Goal: Task Accomplishment & Management: Use online tool/utility

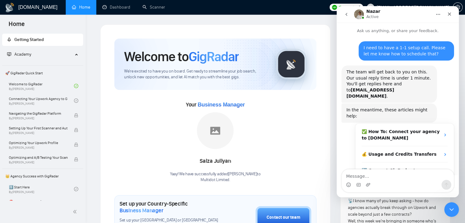
scroll to position [126, 0]
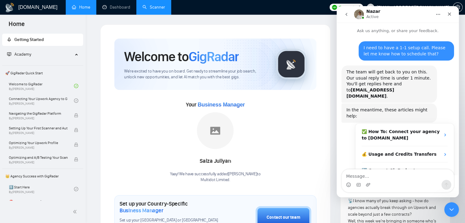
scroll to position [126, 0]
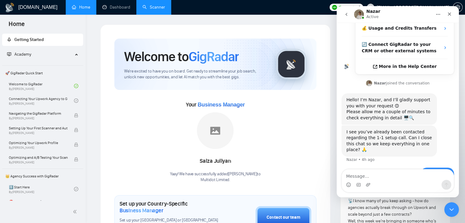
click at [156, 6] on link "Scanner" at bounding box center [153, 7] width 23 height 5
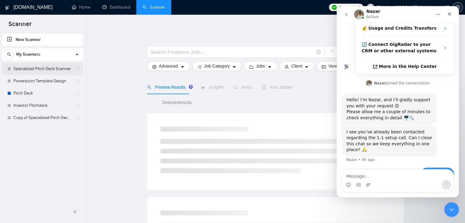
click at [36, 68] on link "Specialized Pitch Deck Scanner" at bounding box center [42, 69] width 58 height 12
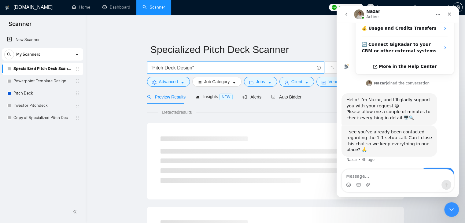
click at [207, 64] on input ""Pitch Deck Design"" at bounding box center [232, 68] width 163 height 8
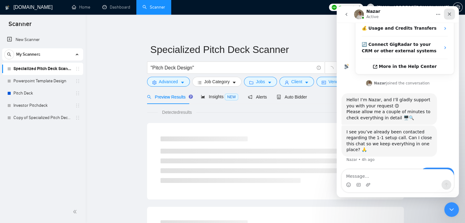
click at [448, 14] on icon "Close" at bounding box center [449, 14] width 3 height 3
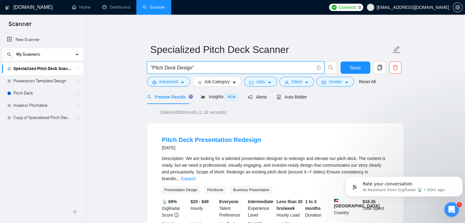
click at [205, 68] on input ""Pitch Deck Design"" at bounding box center [232, 68] width 163 height 8
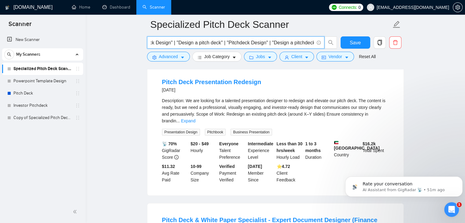
scroll to position [62, 0]
type input ""Pitch Deck Design" | "Design a pitch deck" | "Pitchdeck Design" | "Design a pi…"
click at [178, 57] on button "Advanced" at bounding box center [168, 57] width 43 height 10
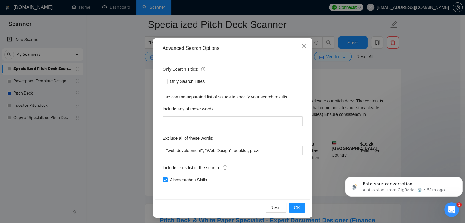
scroll to position [31, 0]
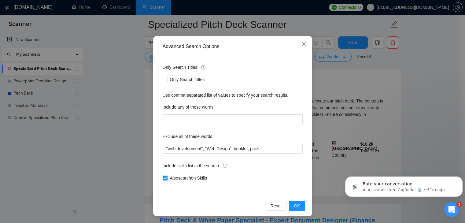
click at [164, 176] on span at bounding box center [165, 177] width 5 height 5
click at [164, 176] on input "Also search on Skills" at bounding box center [165, 177] width 4 height 4
checkbox input "false"
click at [294, 207] on span "OK" at bounding box center [297, 205] width 6 height 7
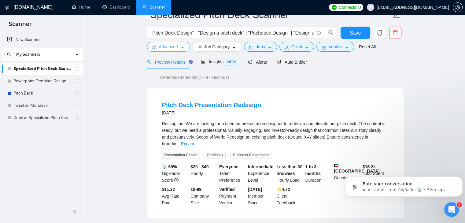
scroll to position [0, 0]
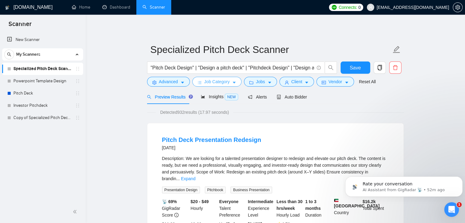
click at [225, 84] on span "Job Category" at bounding box center [216, 81] width 25 height 7
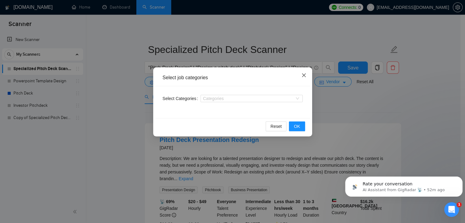
click at [302, 74] on icon "close" at bounding box center [303, 75] width 5 height 5
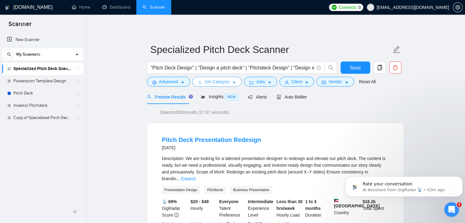
click at [235, 82] on button "Job Category" at bounding box center [216, 82] width 49 height 10
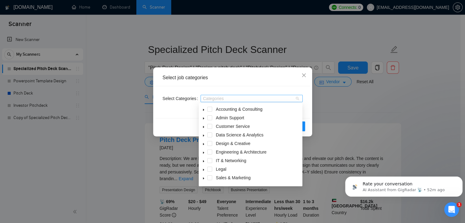
click at [232, 98] on div at bounding box center [248, 98] width 93 height 5
click at [208, 143] on span at bounding box center [209, 143] width 5 height 5
click at [203, 145] on icon "caret-down" at bounding box center [203, 143] width 3 height 3
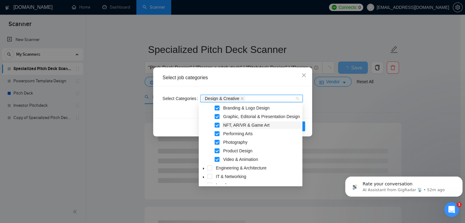
scroll to position [31, 0]
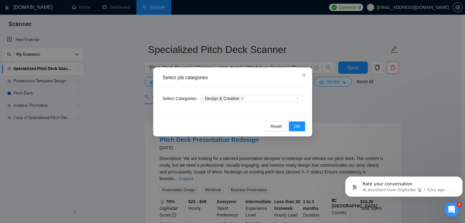
click at [144, 112] on div "Select job categories Select Categories Design & Creative Reset OK" at bounding box center [232, 111] width 465 height 223
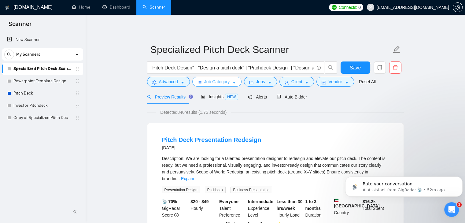
click at [225, 83] on span "Job Category" at bounding box center [216, 81] width 25 height 7
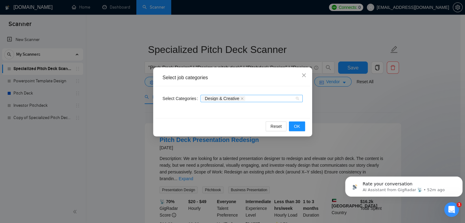
click at [233, 98] on span "Design & Creative" at bounding box center [222, 98] width 35 height 4
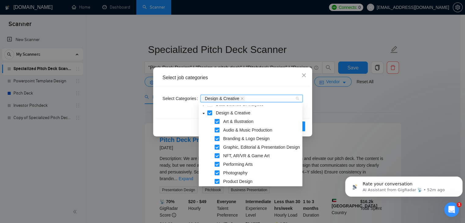
click at [218, 123] on span at bounding box center [216, 121] width 5 height 5
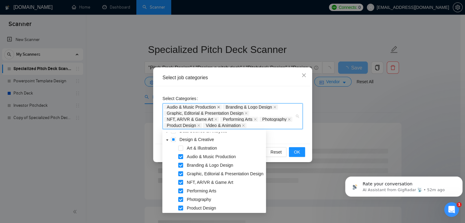
click at [218, 106] on icon "close" at bounding box center [218, 106] width 3 height 3
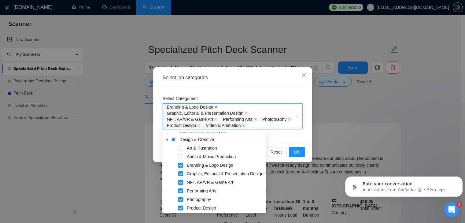
click at [215, 106] on icon "close" at bounding box center [215, 106] width 3 height 3
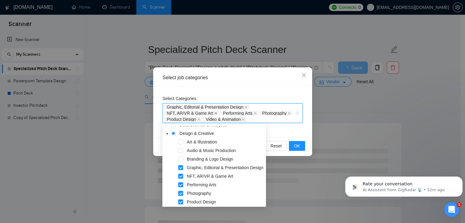
click at [215, 113] on icon "close" at bounding box center [215, 113] width 2 height 2
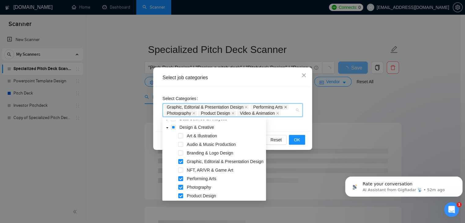
click at [284, 106] on icon "close" at bounding box center [285, 106] width 3 height 3
click at [199, 113] on icon "close" at bounding box center [198, 113] width 3 height 3
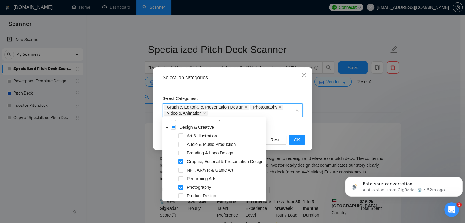
click at [206, 112] on icon "close" at bounding box center [204, 113] width 3 height 3
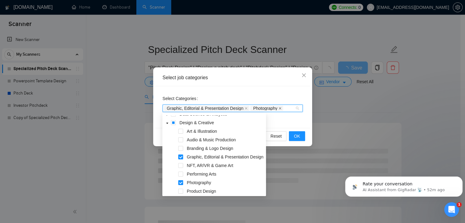
click at [279, 108] on icon "close" at bounding box center [280, 108] width 2 height 2
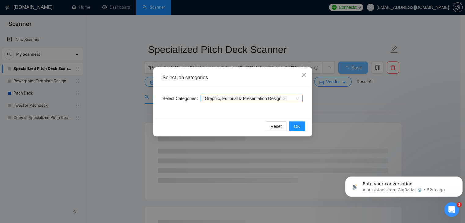
click at [192, 124] on div "Reset OK" at bounding box center [232, 126] width 155 height 16
click at [299, 129] on span "OK" at bounding box center [297, 126] width 6 height 7
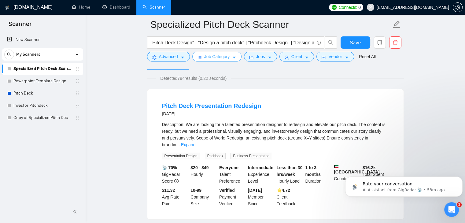
scroll to position [0, 0]
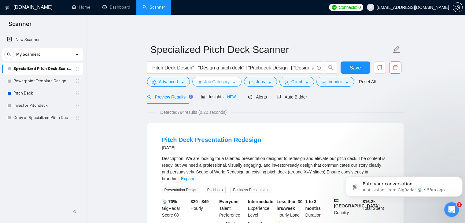
click at [232, 82] on icon "caret-down" at bounding box center [234, 82] width 4 height 4
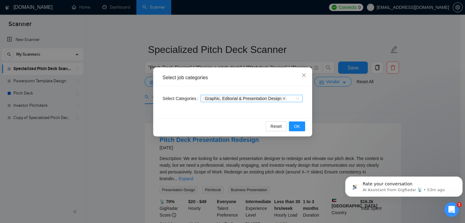
click at [282, 97] on icon "close" at bounding box center [283, 98] width 3 height 3
click at [299, 127] on span "OK" at bounding box center [297, 126] width 6 height 7
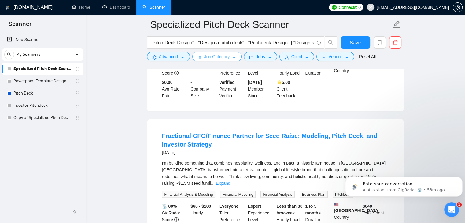
scroll to position [1223, 0]
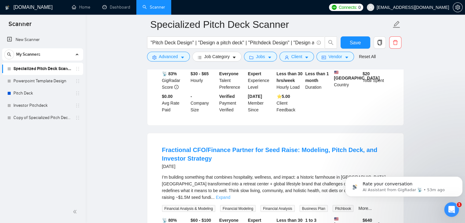
click at [230, 195] on link "Expand" at bounding box center [223, 197] width 14 height 5
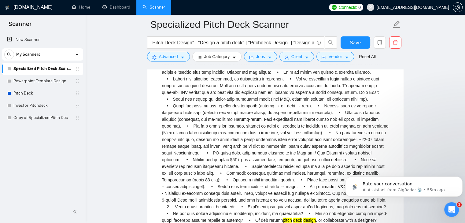
scroll to position [1408, 0]
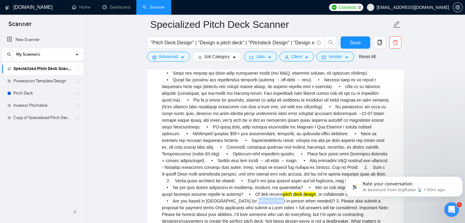
drag, startPoint x: 201, startPoint y: 147, endPoint x: 229, endPoint y: 147, distance: 28.1
click at [229, 147] on div "pitch deck design , or collaborate with a designer? • Are you based in [GEOGRAP…" at bounding box center [275, 110] width 227 height 242
copy div "meet in-person"
click at [183, 57] on icon "caret-down" at bounding box center [182, 57] width 4 height 4
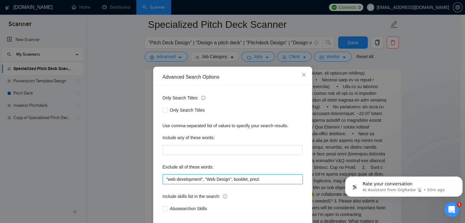
click at [265, 180] on input ""web development", "Web Design", booklet, prezi" at bounding box center [233, 179] width 140 height 10
paste input "meet in-person"
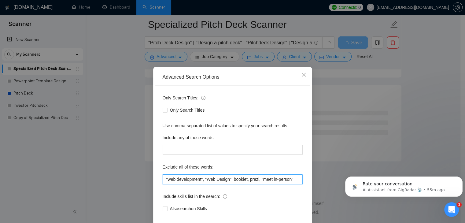
scroll to position [796, 0]
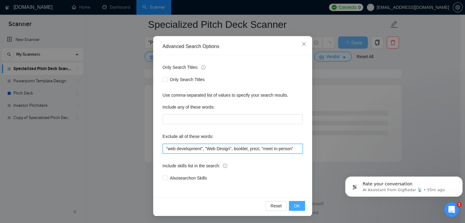
type input ""web development", "Web Design", booklet, prezi, "meet in-person""
click at [295, 205] on span "OK" at bounding box center [297, 205] width 6 height 7
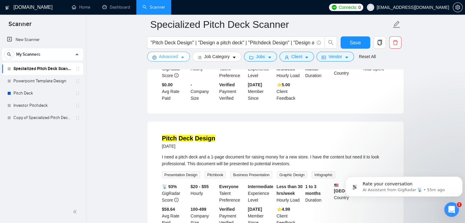
scroll to position [1265, 0]
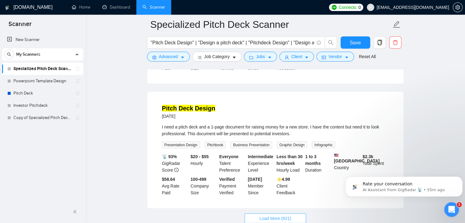
click at [267, 215] on span "Load More (921)" at bounding box center [275, 218] width 32 height 7
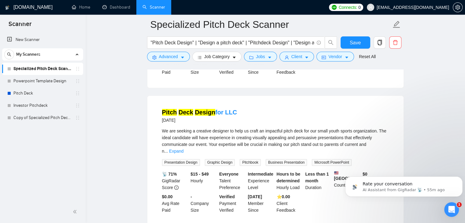
scroll to position [2590, 0]
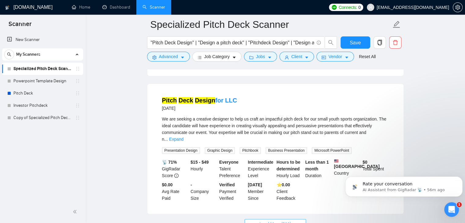
click at [270, 220] on span "Load More (911)" at bounding box center [275, 223] width 32 height 7
click at [221, 60] on button "Job Category" at bounding box center [216, 57] width 49 height 10
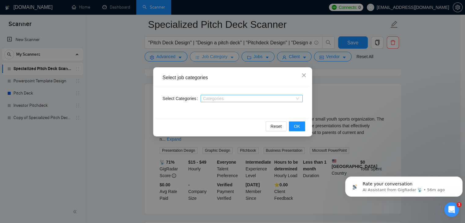
click at [221, 60] on div "Select job categories Select Categories Categories Reset OK" at bounding box center [232, 111] width 465 height 223
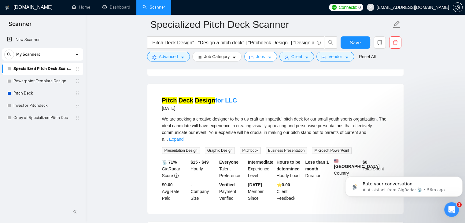
click at [273, 58] on button "Jobs" at bounding box center [260, 57] width 33 height 10
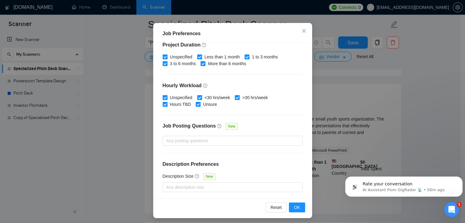
scroll to position [42, 0]
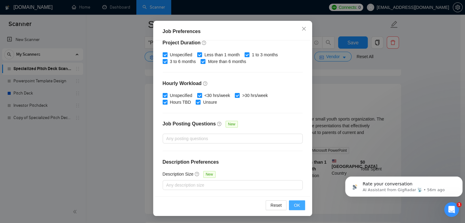
click at [300, 204] on button "OK" at bounding box center [297, 205] width 16 height 10
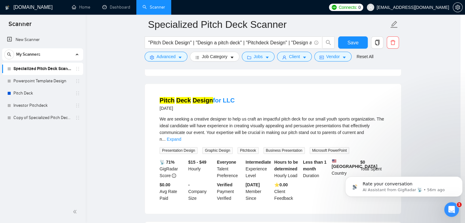
scroll to position [16, 0]
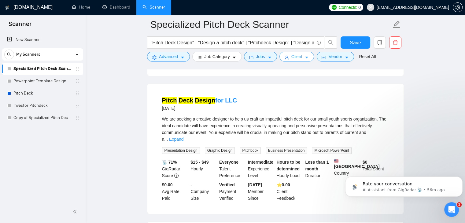
click at [295, 60] on span "Client" at bounding box center [296, 56] width 11 height 7
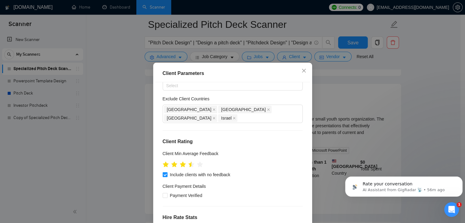
scroll to position [31, 0]
click at [191, 161] on icon "star" at bounding box center [191, 164] width 7 height 7
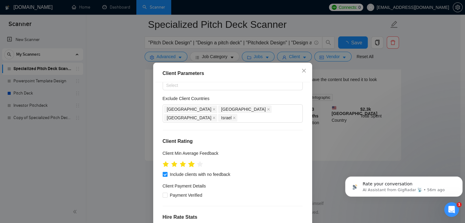
scroll to position [1265, 0]
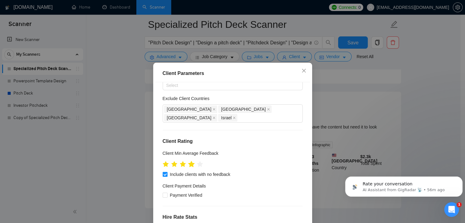
click at [189, 161] on icon "star" at bounding box center [191, 164] width 6 height 6
click at [190, 161] on icon "star" at bounding box center [191, 164] width 6 height 6
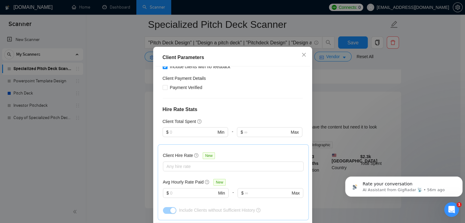
scroll to position [42, 0]
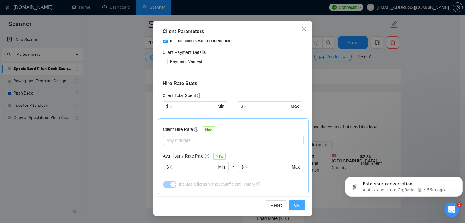
click at [291, 206] on button "OK" at bounding box center [297, 205] width 16 height 10
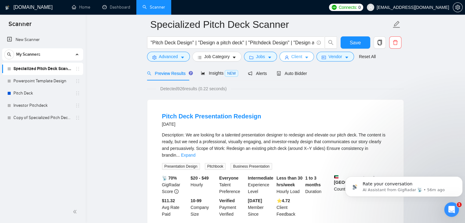
scroll to position [0, 0]
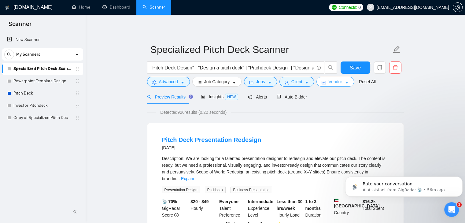
click at [340, 82] on button "Vendor" at bounding box center [334, 82] width 37 height 10
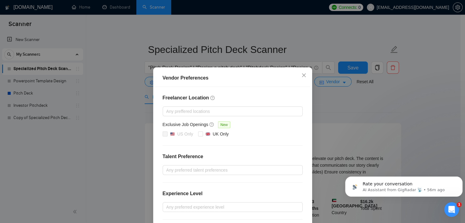
scroll to position [59, 0]
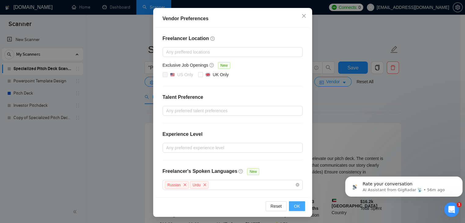
click at [296, 204] on span "OK" at bounding box center [297, 206] width 6 height 7
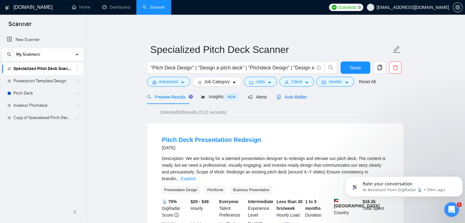
click at [296, 99] on span "Auto Bidder" at bounding box center [291, 96] width 30 height 5
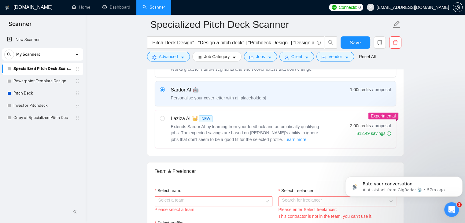
scroll to position [275, 0]
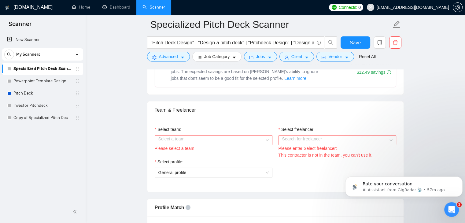
click at [269, 139] on div "Select a team" at bounding box center [214, 140] width 118 height 10
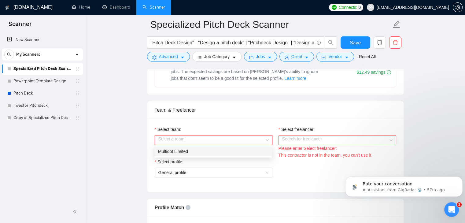
click at [231, 151] on div "Multidot Limited" at bounding box center [213, 151] width 110 height 7
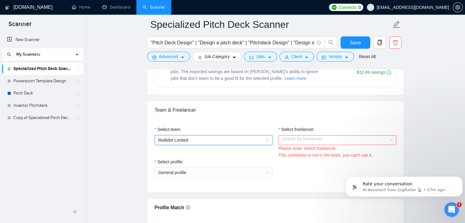
click at [313, 141] on input "Select freelancer:" at bounding box center [335, 139] width 106 height 9
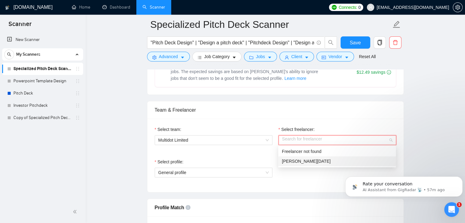
click at [291, 163] on span "[PERSON_NAME][DATE]" at bounding box center [306, 161] width 49 height 5
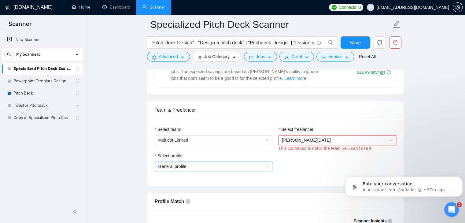
click at [228, 167] on span "General profile" at bounding box center [213, 166] width 110 height 9
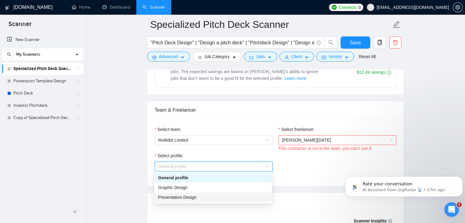
click at [187, 195] on span "Presentation Design" at bounding box center [177, 197] width 38 height 5
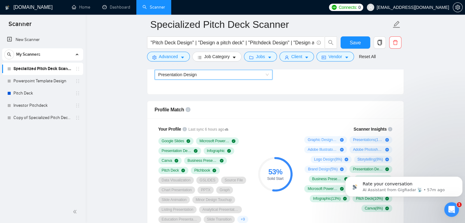
scroll to position [306, 0]
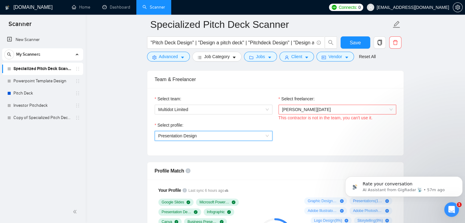
click at [337, 142] on div "Select profile: 1017484851352698958 Presentation Design" at bounding box center [275, 135] width 247 height 26
click at [346, 128] on div "Select profile: Presentation Design" at bounding box center [275, 135] width 247 height 26
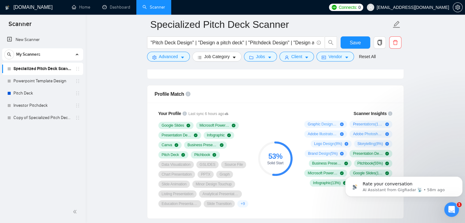
scroll to position [397, 0]
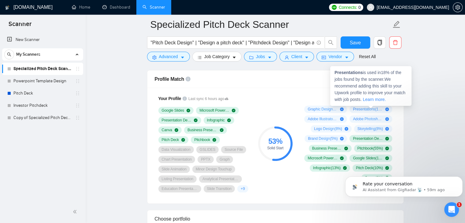
click at [387, 108] on icon "plus-circle" at bounding box center [387, 109] width 4 height 4
drag, startPoint x: 361, startPoint y: 74, endPoint x: 332, endPoint y: 70, distance: 29.0
click at [332, 70] on div "Presentations is used in 18 % of the jobs found by the scanner. We recommend ad…" at bounding box center [370, 86] width 81 height 40
copy strong "Presentations"
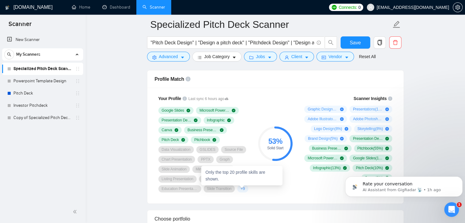
click at [242, 189] on span "+ 9" at bounding box center [242, 188] width 4 height 5
click at [281, 186] on div "53 % Solid Start" at bounding box center [274, 143] width 41 height 104
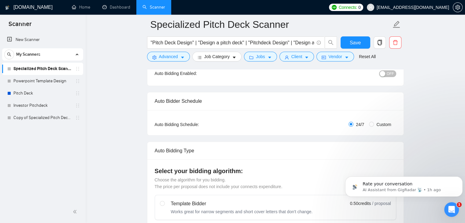
scroll to position [31, 0]
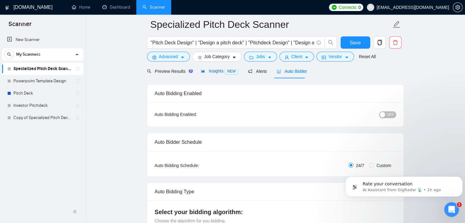
click at [211, 70] on span "Insights NEW" at bounding box center [219, 70] width 37 height 5
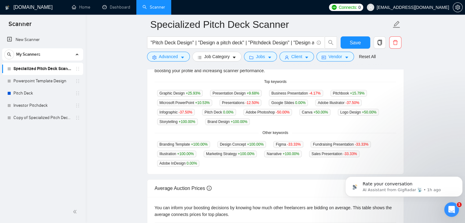
scroll to position [122, 0]
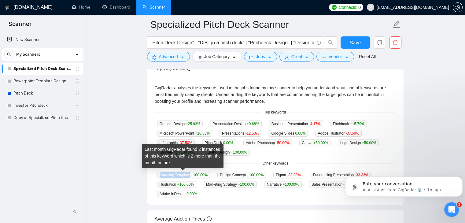
drag, startPoint x: 159, startPoint y: 175, endPoint x: 189, endPoint y: 174, distance: 30.0
click at [189, 174] on span "Branding Template +100.00 %" at bounding box center [183, 174] width 53 height 7
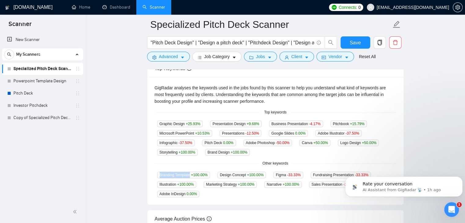
copy span "Branding Template"
click at [225, 192] on div "Branding Template +100.00 % Design Concept +100.00 % Figma -33.33 % Fundraising…" at bounding box center [275, 184] width 241 height 26
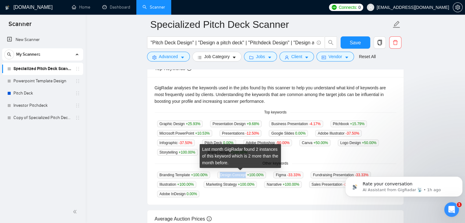
drag, startPoint x: 219, startPoint y: 174, endPoint x: 244, endPoint y: 174, distance: 25.7
click at [244, 174] on span "Design Concept +100.00 %" at bounding box center [241, 174] width 49 height 7
copy span "Design Concept"
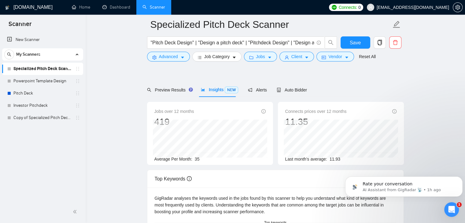
scroll to position [0, 0]
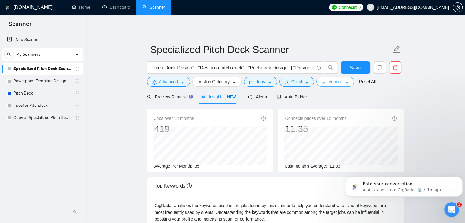
click at [328, 81] on span "Vendor" at bounding box center [334, 81] width 13 height 7
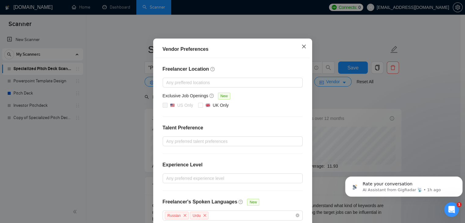
click at [302, 49] on icon "close" at bounding box center [303, 46] width 5 height 5
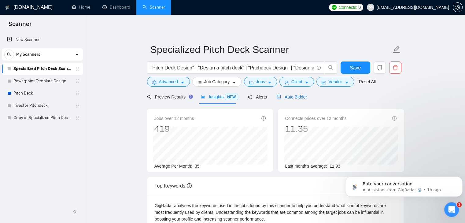
click at [289, 97] on span "Auto Bidder" at bounding box center [291, 96] width 30 height 5
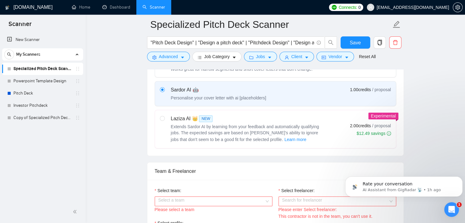
scroll to position [306, 0]
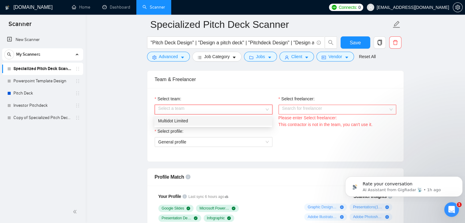
click at [269, 108] on div "Select a team" at bounding box center [214, 109] width 118 height 10
click at [212, 123] on div "Multidot Limited" at bounding box center [213, 120] width 110 height 7
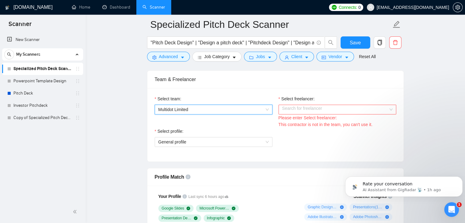
click at [345, 112] on input "Select freelancer:" at bounding box center [335, 109] width 106 height 9
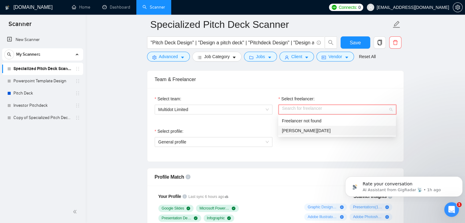
click at [309, 132] on div "[PERSON_NAME][DATE]" at bounding box center [337, 130] width 110 height 7
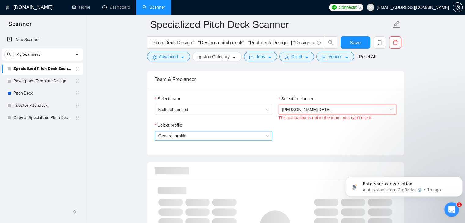
click at [243, 137] on span "General profile" at bounding box center [213, 135] width 110 height 9
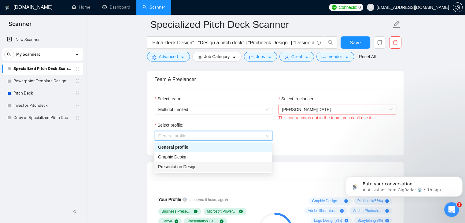
click at [174, 166] on span "Presentation Design" at bounding box center [177, 166] width 38 height 5
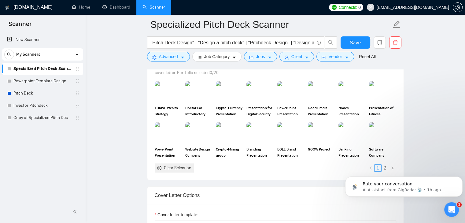
scroll to position [580, 0]
click at [382, 167] on body "Rate your conversation AI Assistant from GigRadar 📡 • 1h ago" at bounding box center [403, 185] width 117 height 38
click at [375, 168] on body "Rate your conversation AI Assistant from GigRadar 📡 • 1h ago" at bounding box center [403, 185] width 117 height 38
click at [460, 178] on icon "Dismiss notification" at bounding box center [460, 177] width 3 height 3
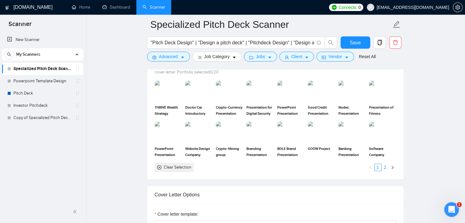
click at [387, 166] on link "2" at bounding box center [385, 167] width 7 height 7
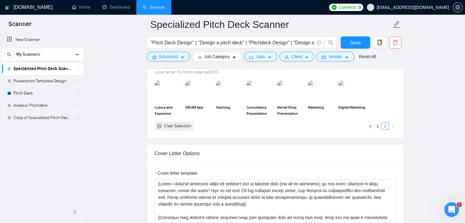
scroll to position [519, 0]
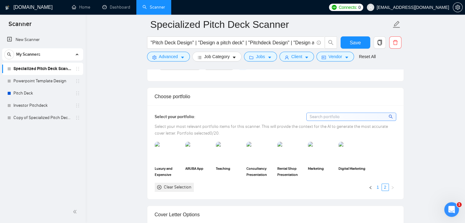
click at [378, 185] on link "1" at bounding box center [377, 187] width 7 height 7
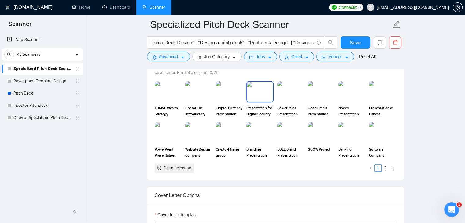
scroll to position [580, 0]
click at [387, 167] on link "2" at bounding box center [385, 167] width 7 height 7
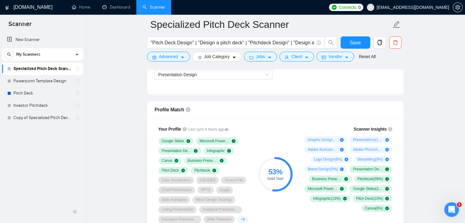
scroll to position [367, 0]
click at [356, 42] on span "Save" at bounding box center [355, 43] width 11 height 8
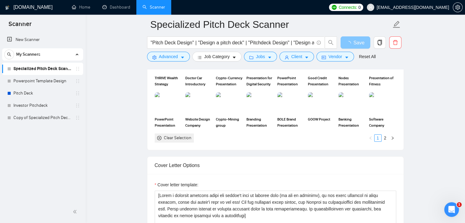
scroll to position [611, 0]
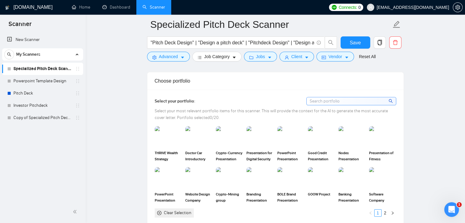
scroll to position [550, 0]
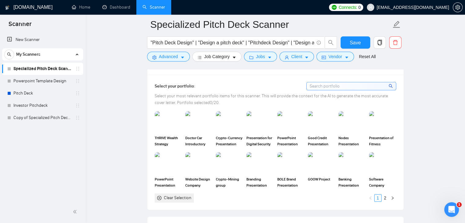
click at [320, 82] on input at bounding box center [350, 86] width 89 height 8
type input "o"
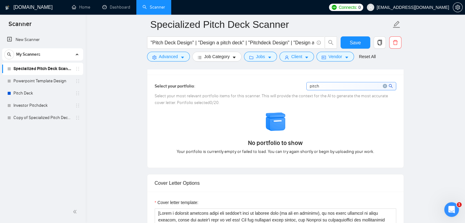
type input "pitch"
click at [384, 85] on icon "close-circle" at bounding box center [385, 86] width 4 height 4
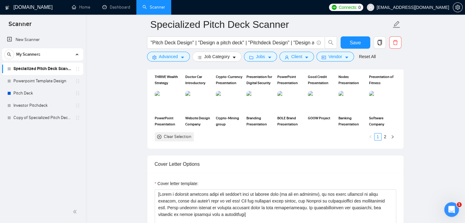
scroll to position [703, 0]
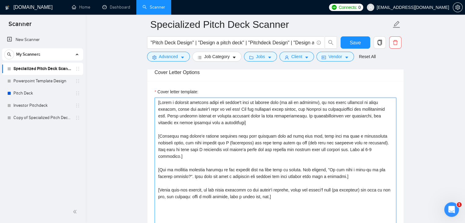
click at [291, 132] on textarea "Cover letter template:" at bounding box center [275, 165] width 241 height 137
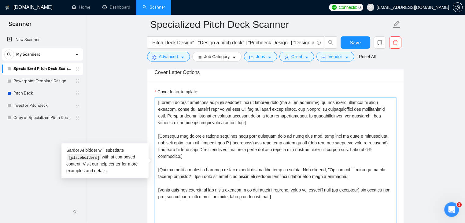
click at [291, 132] on textarea "Cover letter template:" at bounding box center [275, 165] width 241 height 137
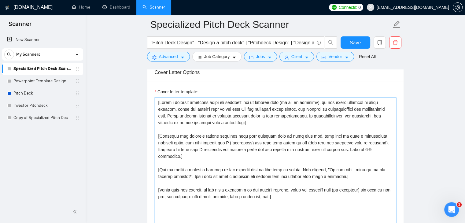
click at [250, 134] on textarea "Cover letter template:" at bounding box center [275, 165] width 241 height 137
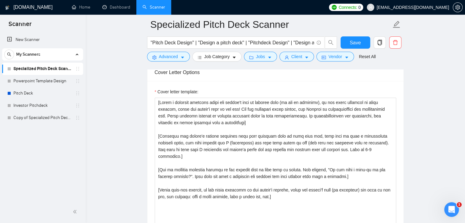
click at [445, 64] on main "Specialized Pitch Deck Scanner "Pitch Deck Design" | "Design a pitch deck" | "P…" at bounding box center [275, 161] width 360 height 1678
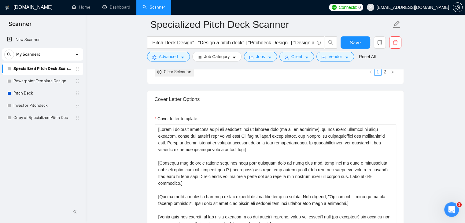
scroll to position [672, 0]
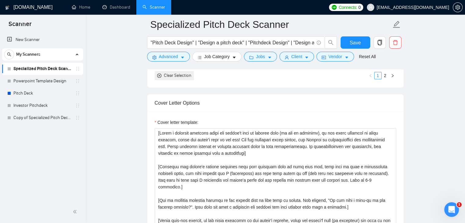
click at [188, 101] on div "Cover Letter Options" at bounding box center [275, 102] width 241 height 17
click at [140, 104] on main "Specialized Pitch Deck Scanner "Pitch Deck Design" | "Design a pitch deck" | "P…" at bounding box center [275, 191] width 360 height 1678
click at [178, 101] on div "Cover Letter Options" at bounding box center [275, 102] width 241 height 17
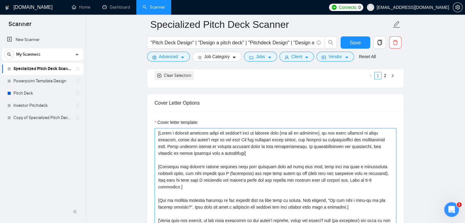
click at [221, 176] on textarea "Cover letter template:" at bounding box center [275, 196] width 241 height 137
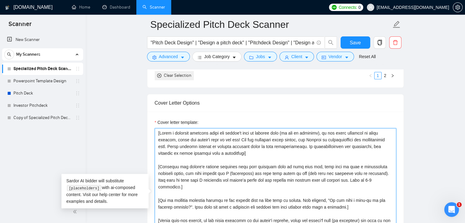
paste textarea "ROLE: Upwork proposal writer for presentation & pitch deck design. WORDS: 120–1…"
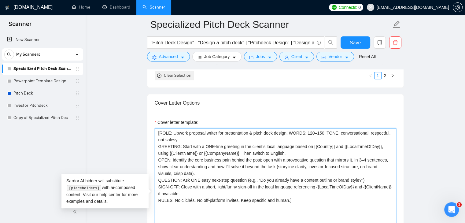
type textarea "[ROLE: Upwork proposal writer for presentation & pitch deck design. WORDS: 120–…"
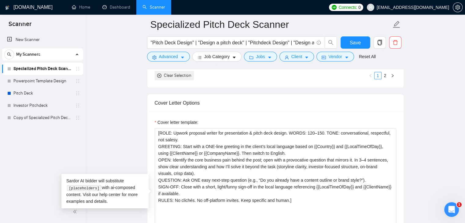
click at [136, 133] on main "Specialized Pitch Deck Scanner "Pitch Deck Design" | "Design a pitch deck" | "P…" at bounding box center [275, 191] width 360 height 1678
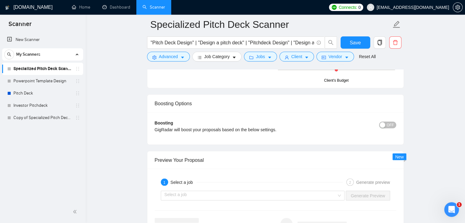
scroll to position [1161, 0]
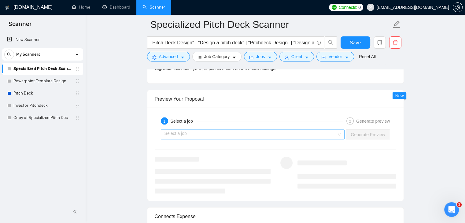
click at [249, 132] on input "search" at bounding box center [250, 134] width 172 height 9
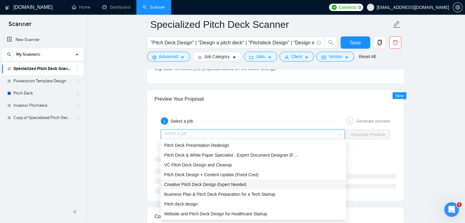
scroll to position [20, 0]
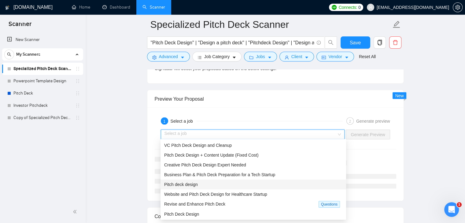
click at [214, 183] on div "Pitch deck design" at bounding box center [253, 184] width 178 height 7
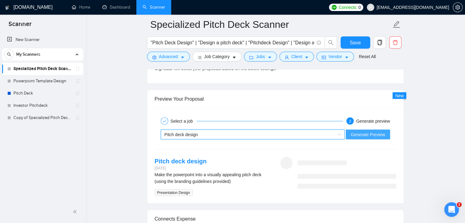
click at [364, 131] on span "Generate Preview" at bounding box center [367, 134] width 34 height 7
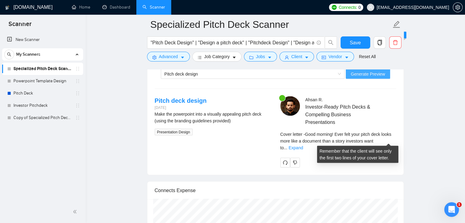
scroll to position [1222, 0]
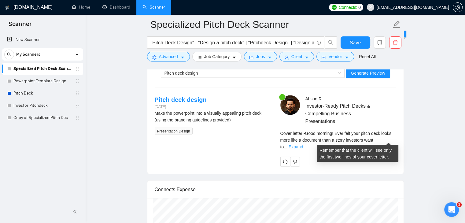
click at [303, 144] on link "Expand" at bounding box center [295, 146] width 14 height 5
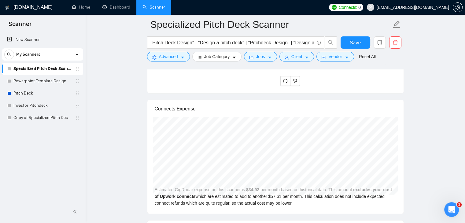
scroll to position [1283, 0]
